Goal: Task Accomplishment & Management: Use online tool/utility

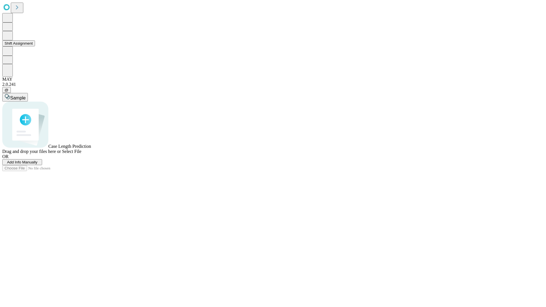
click at [35, 46] on button "Shift Assignment" at bounding box center [18, 43] width 33 height 6
